Goal: Information Seeking & Learning: Learn about a topic

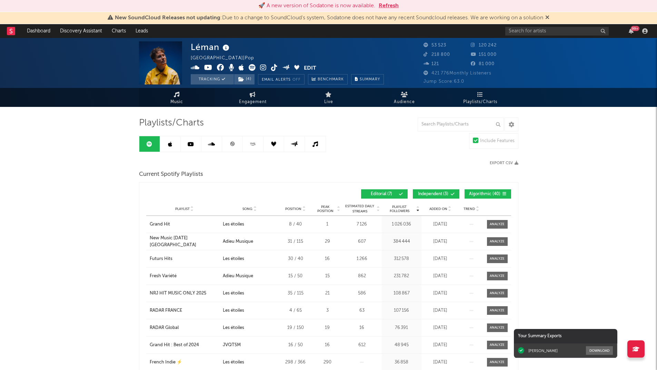
click at [179, 99] on span "Music" at bounding box center [176, 102] width 13 height 8
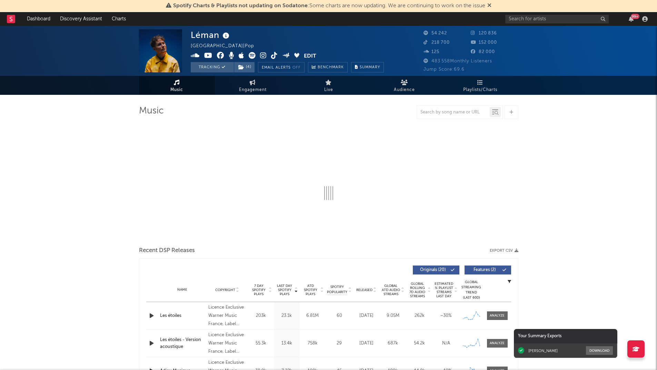
select select "6m"
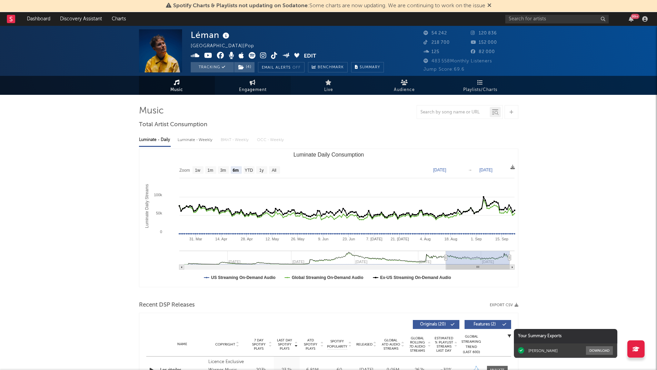
drag, startPoint x: 273, startPoint y: 55, endPoint x: 258, endPoint y: 83, distance: 32.3
click at [258, 83] on link "Engagement" at bounding box center [253, 85] width 76 height 19
select select "1w"
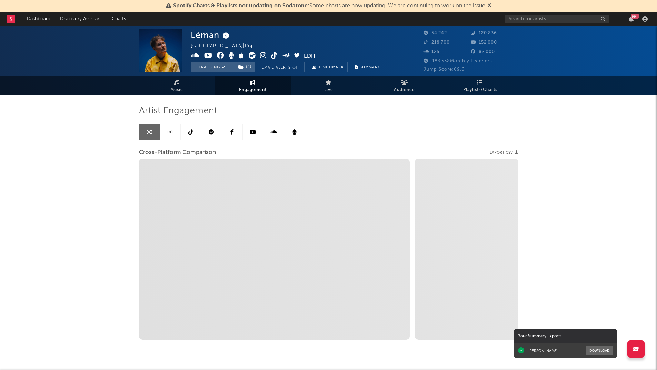
select select "1m"
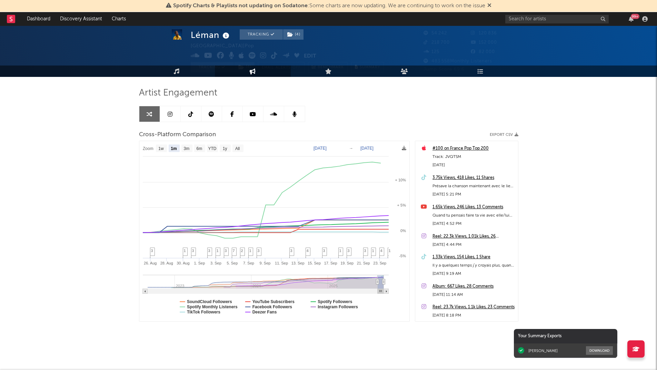
scroll to position [17, 0]
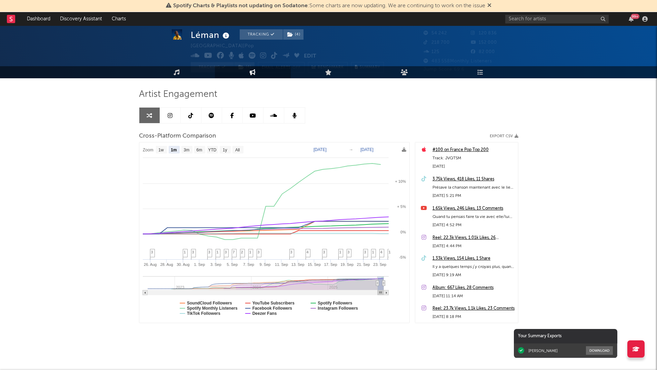
click at [454, 257] on div "1.33k Views, 154 Likes, 1 Share" at bounding box center [474, 259] width 82 height 8
click at [192, 116] on icon at bounding box center [190, 116] width 5 height 6
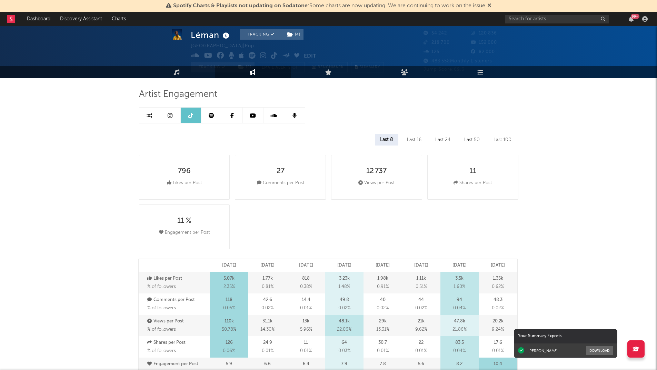
select select "6m"
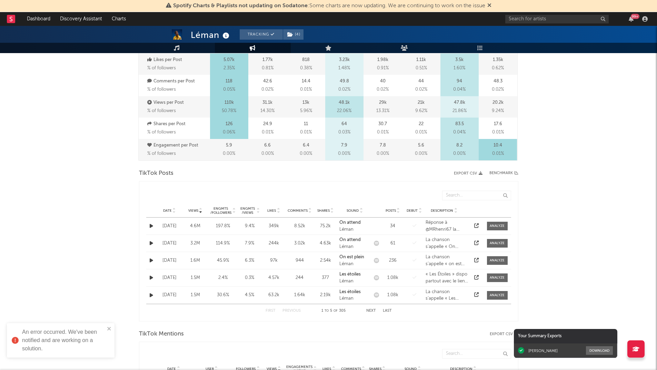
scroll to position [237, 0]
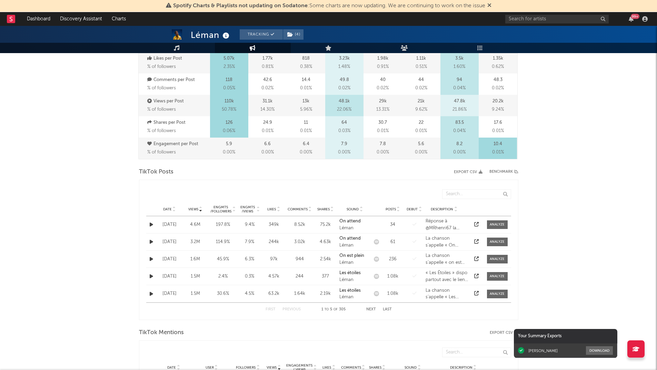
click at [152, 224] on icon "button" at bounding box center [151, 225] width 3 height 4
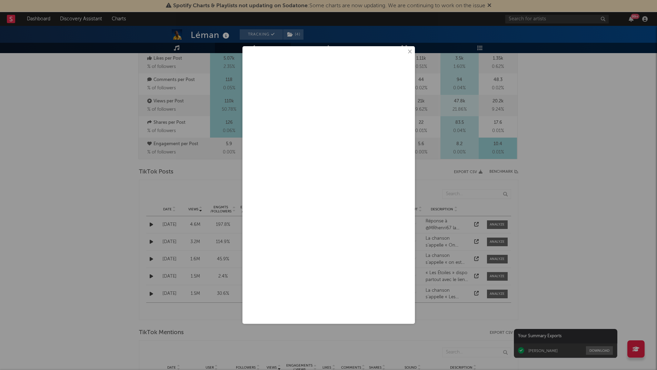
drag, startPoint x: 411, startPoint y: 50, endPoint x: 111, endPoint y: 233, distance: 351.1
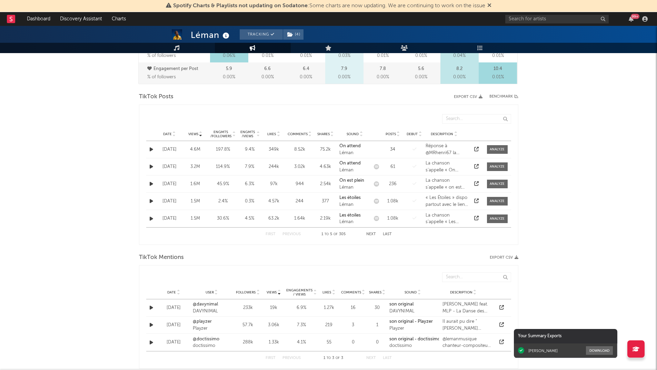
scroll to position [308, 0]
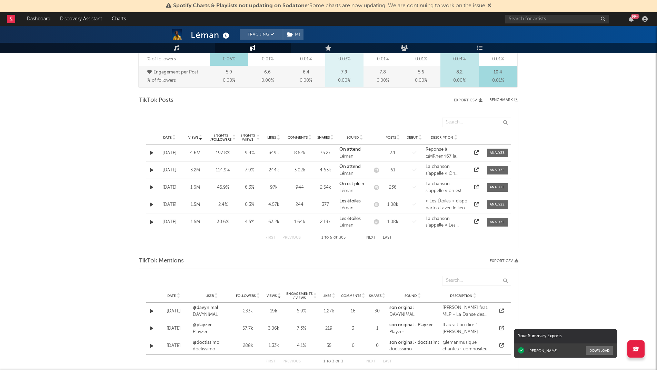
drag, startPoint x: 111, startPoint y: 233, endPoint x: 53, endPoint y: 273, distance: 70.3
click at [53, 273] on div "Léman Tracking ( 4 ) France | Pop Edit Tracking ( 4 ) Email Alerts Off Benchmar…" at bounding box center [328, 228] width 657 height 1023
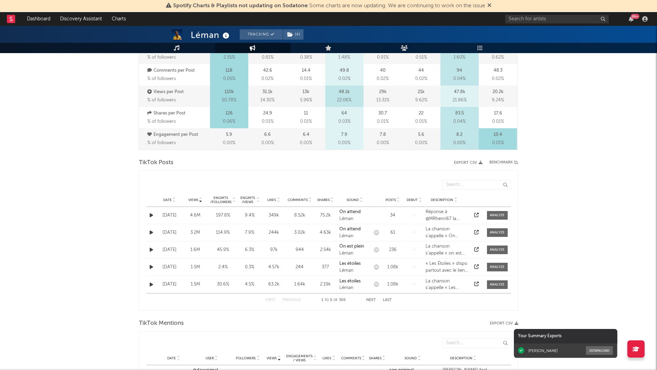
scroll to position [246, 0]
click at [371, 300] on button "Next" at bounding box center [371, 300] width 10 height 4
click at [387, 299] on button "Last" at bounding box center [387, 300] width 9 height 4
click at [271, 300] on button "First" at bounding box center [271, 300] width 10 height 4
click at [222, 197] on div "Engmts / Followers" at bounding box center [221, 200] width 22 height 8
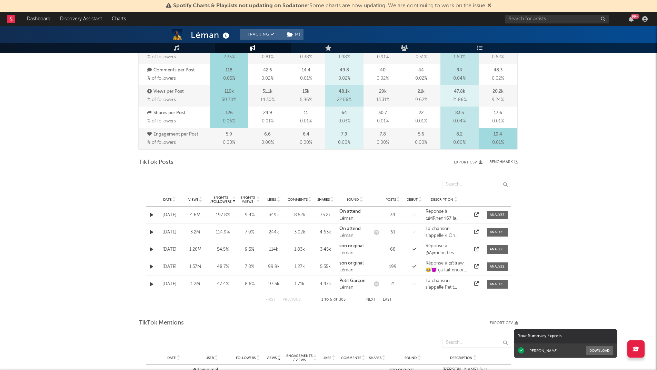
click at [222, 197] on div "Engmts / Followers" at bounding box center [221, 200] width 22 height 8
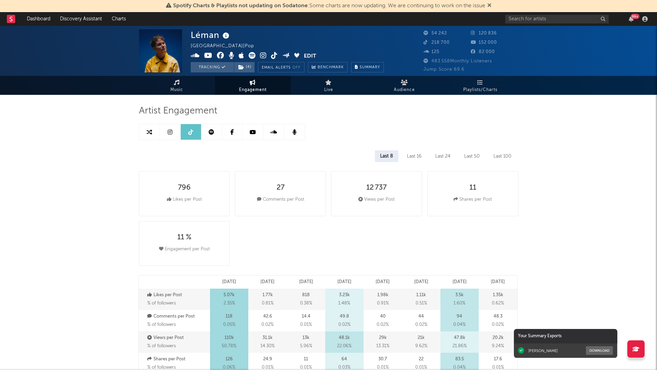
scroll to position [0, 0]
